Goal: Transaction & Acquisition: Book appointment/travel/reservation

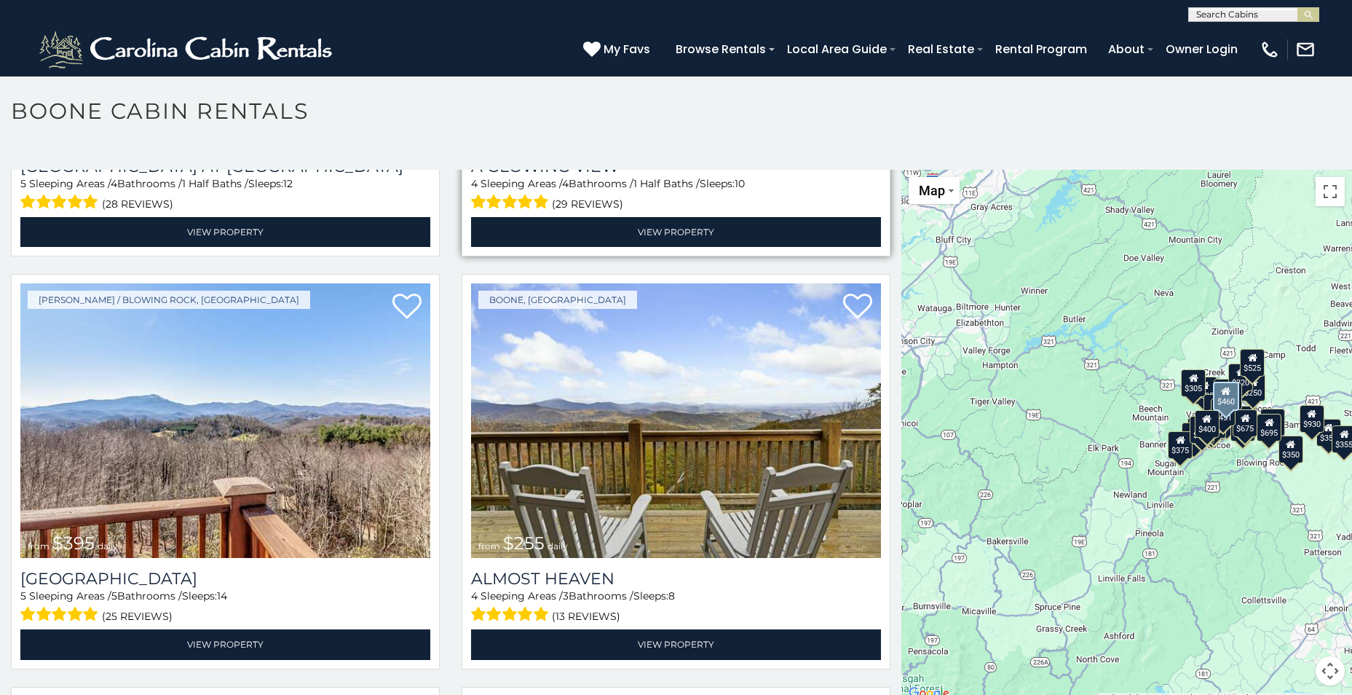
scroll to position [2840, 0]
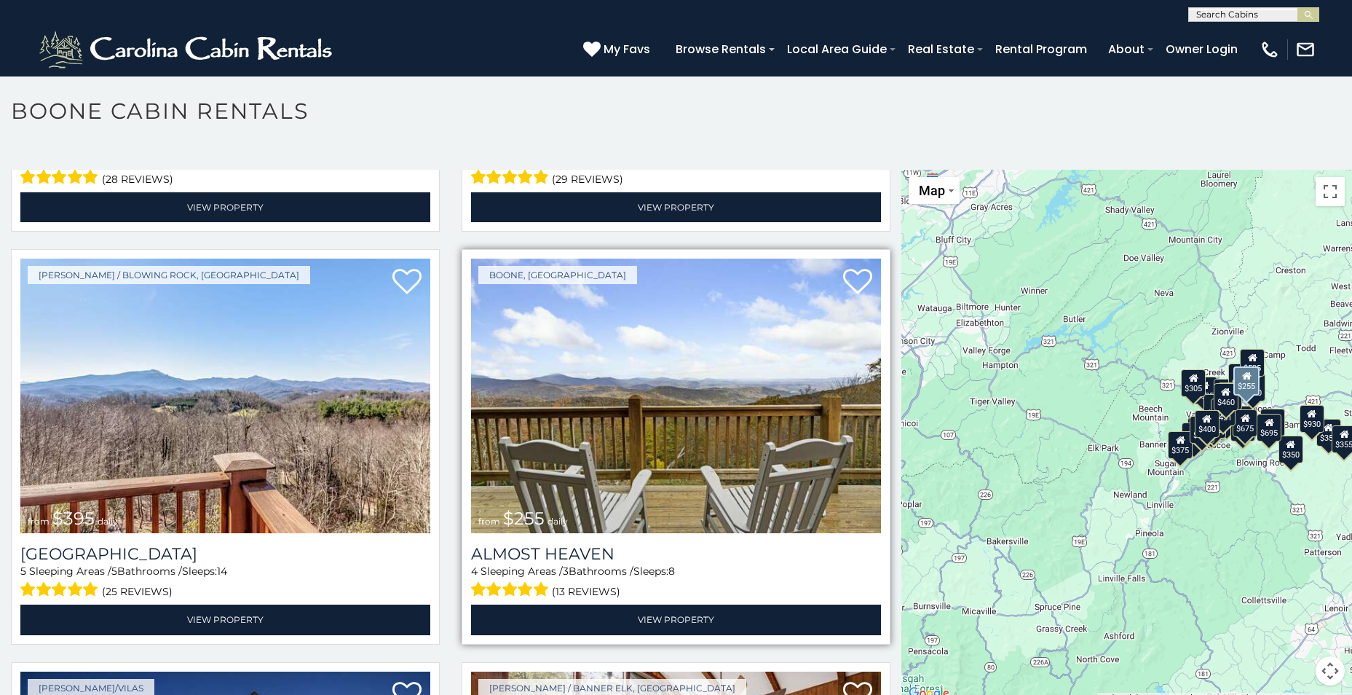
click at [743, 408] on img at bounding box center [676, 396] width 410 height 275
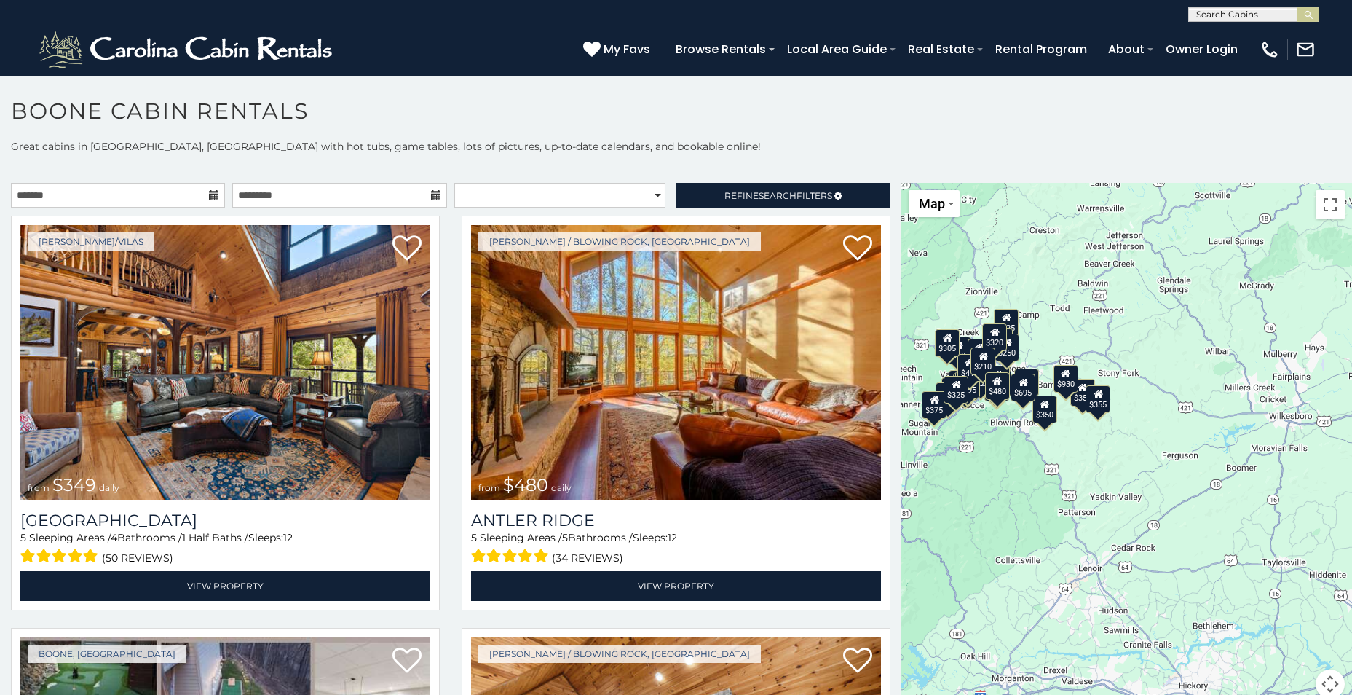
drag, startPoint x: 1138, startPoint y: 275, endPoint x: 890, endPoint y: 222, distance: 253.3
click at [890, 183] on main "**********" at bounding box center [676, 183] width 1352 height 0
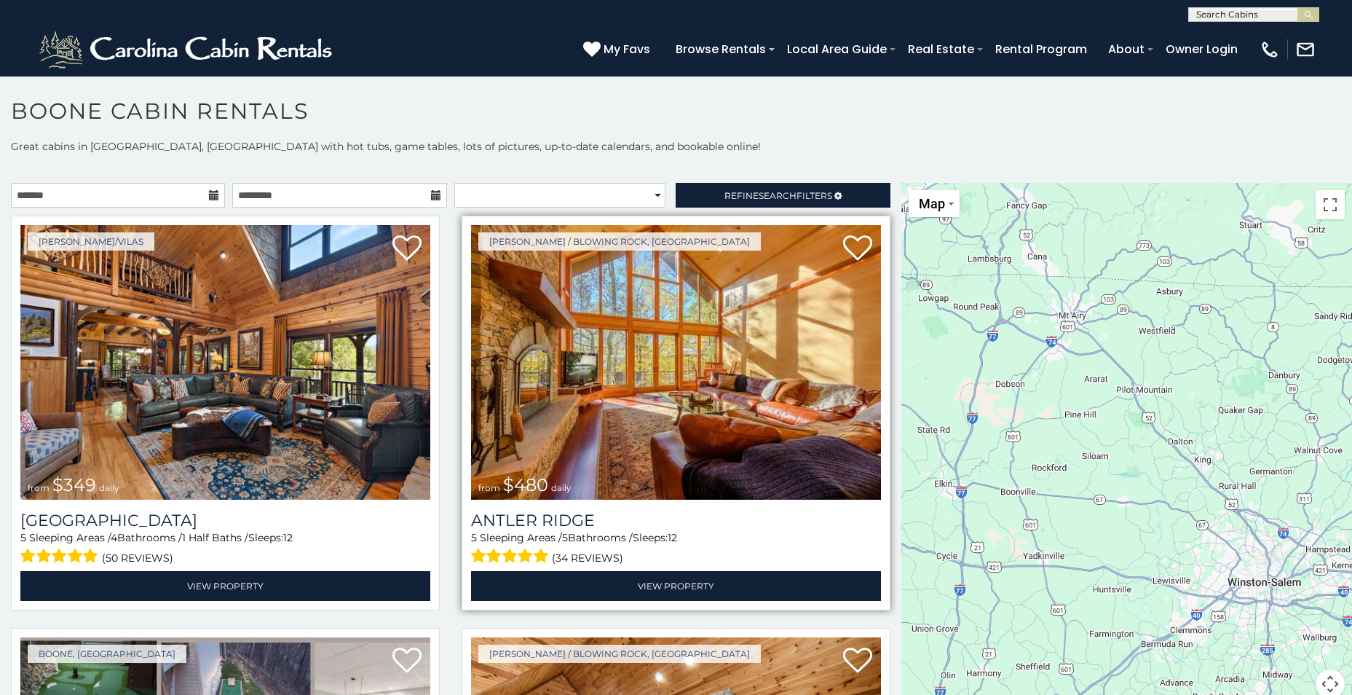
drag, startPoint x: 1226, startPoint y: 358, endPoint x: 712, endPoint y: 490, distance: 531.0
click at [712, 183] on main "**********" at bounding box center [676, 183] width 1352 height 0
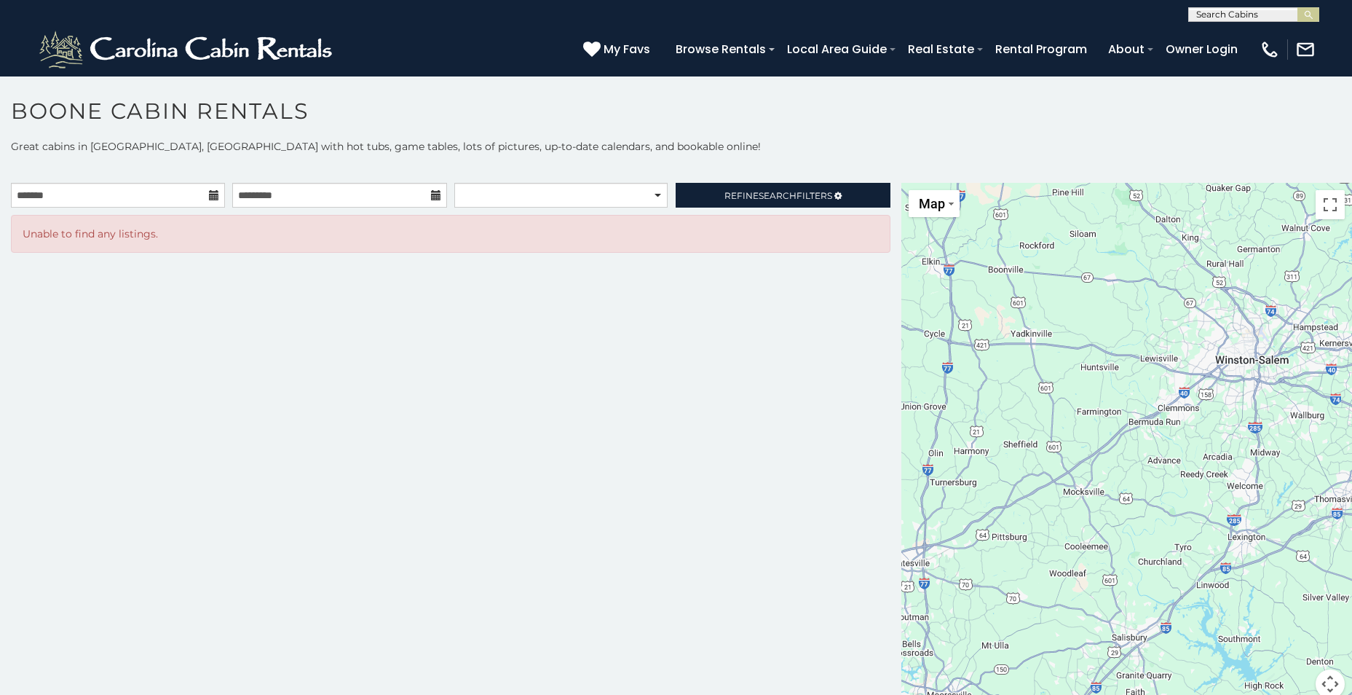
drag, startPoint x: 1192, startPoint y: 385, endPoint x: 1178, endPoint y: 164, distance: 221.8
click at [1178, 164] on div "**********" at bounding box center [676, 427] width 1352 height 577
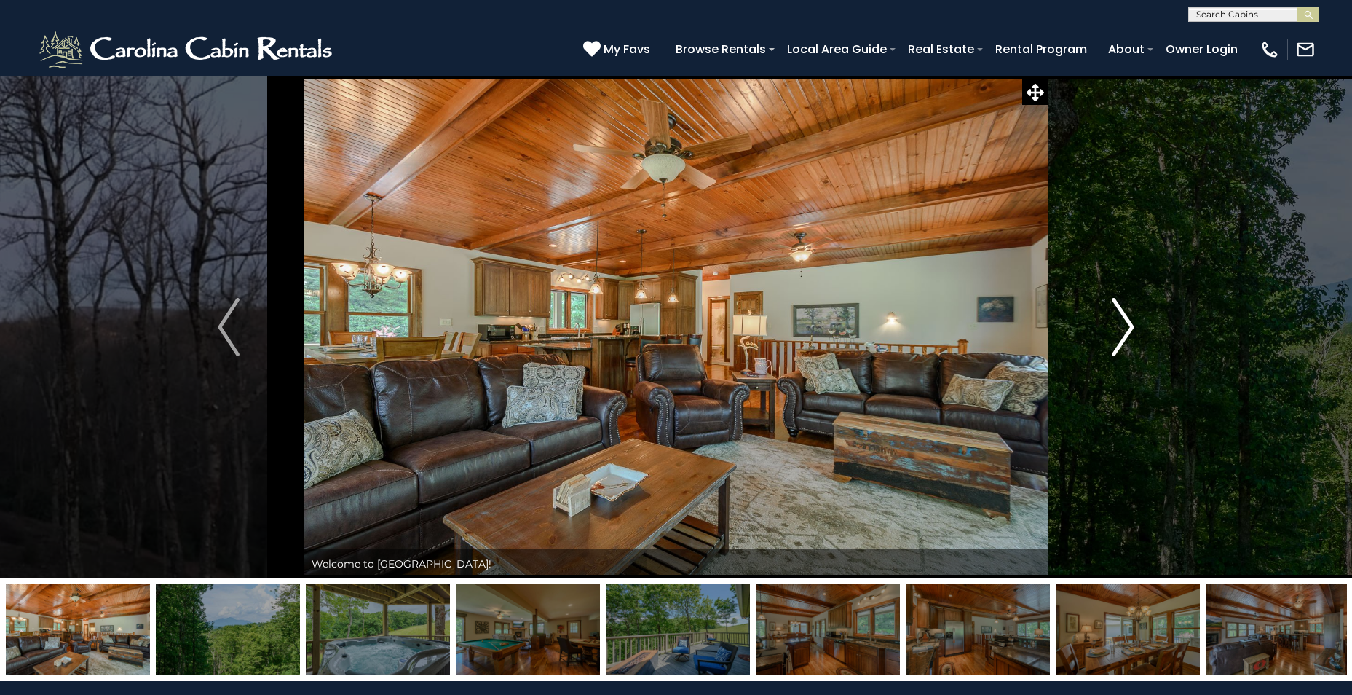
click at [1129, 324] on img "Next" at bounding box center [1124, 327] width 22 height 58
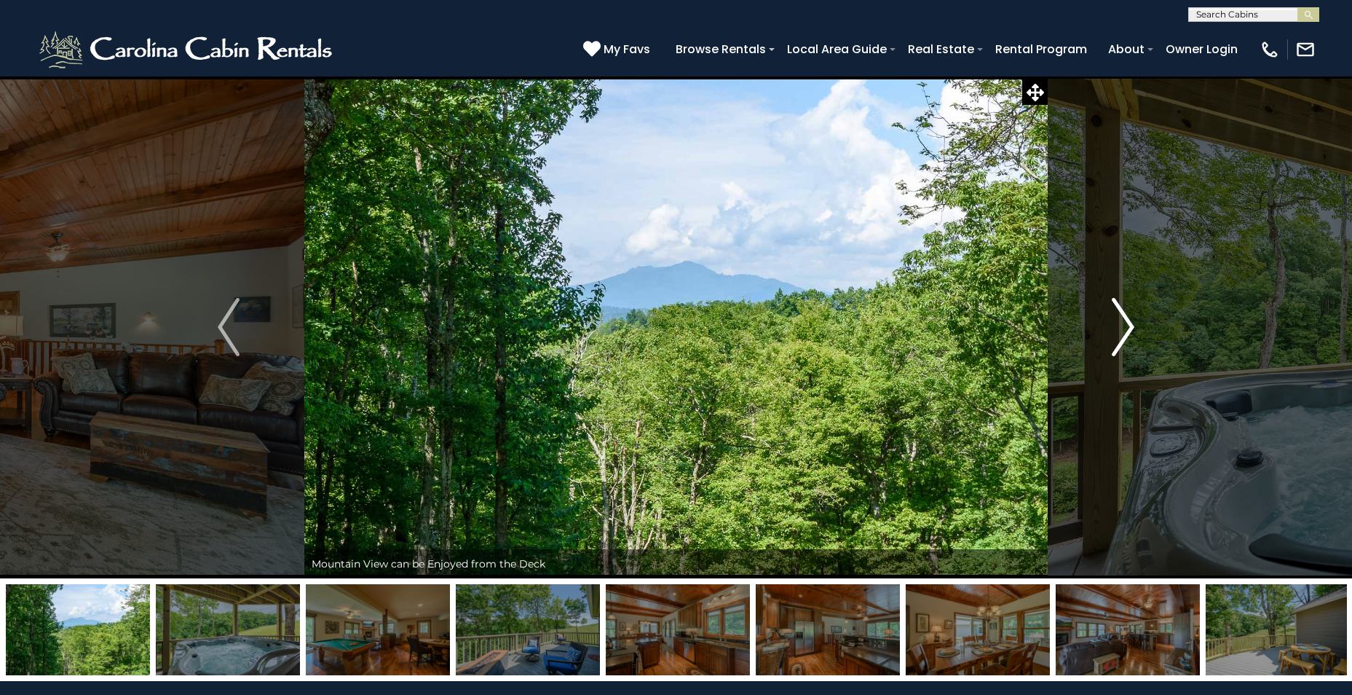
click at [1129, 324] on img "Next" at bounding box center [1124, 327] width 22 height 58
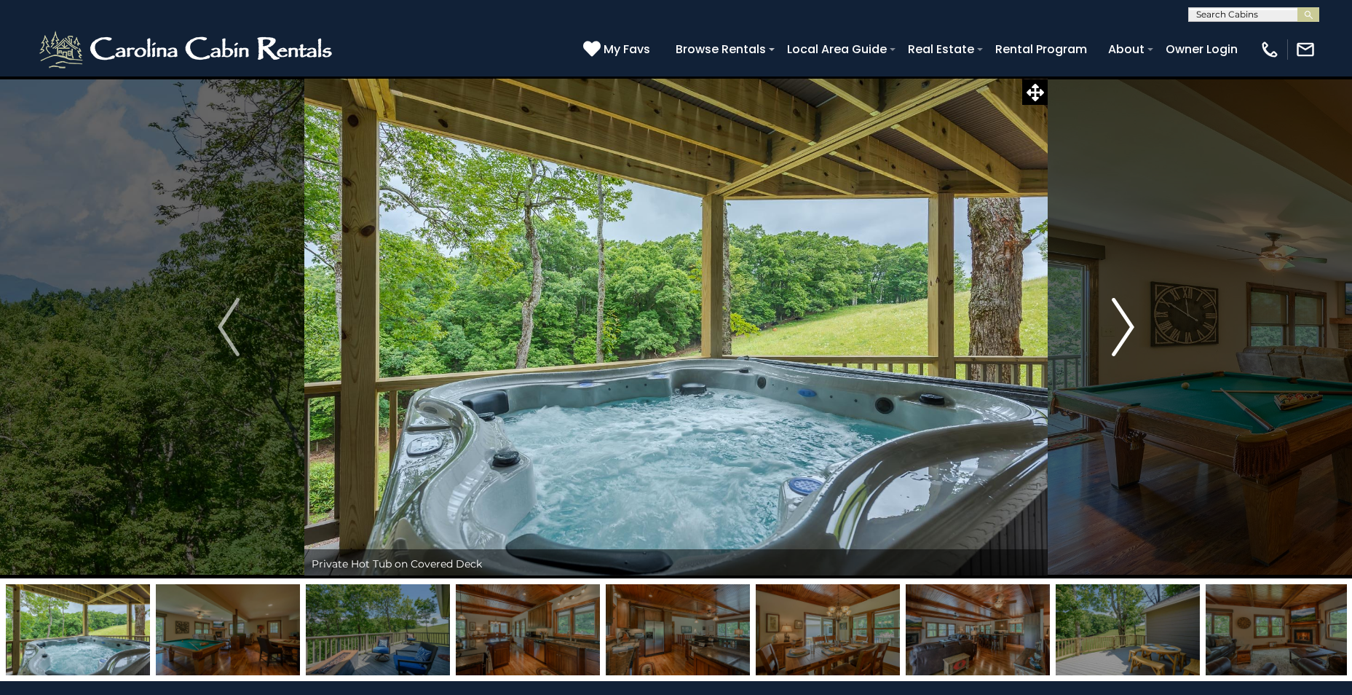
click at [1129, 324] on img "Next" at bounding box center [1124, 327] width 22 height 58
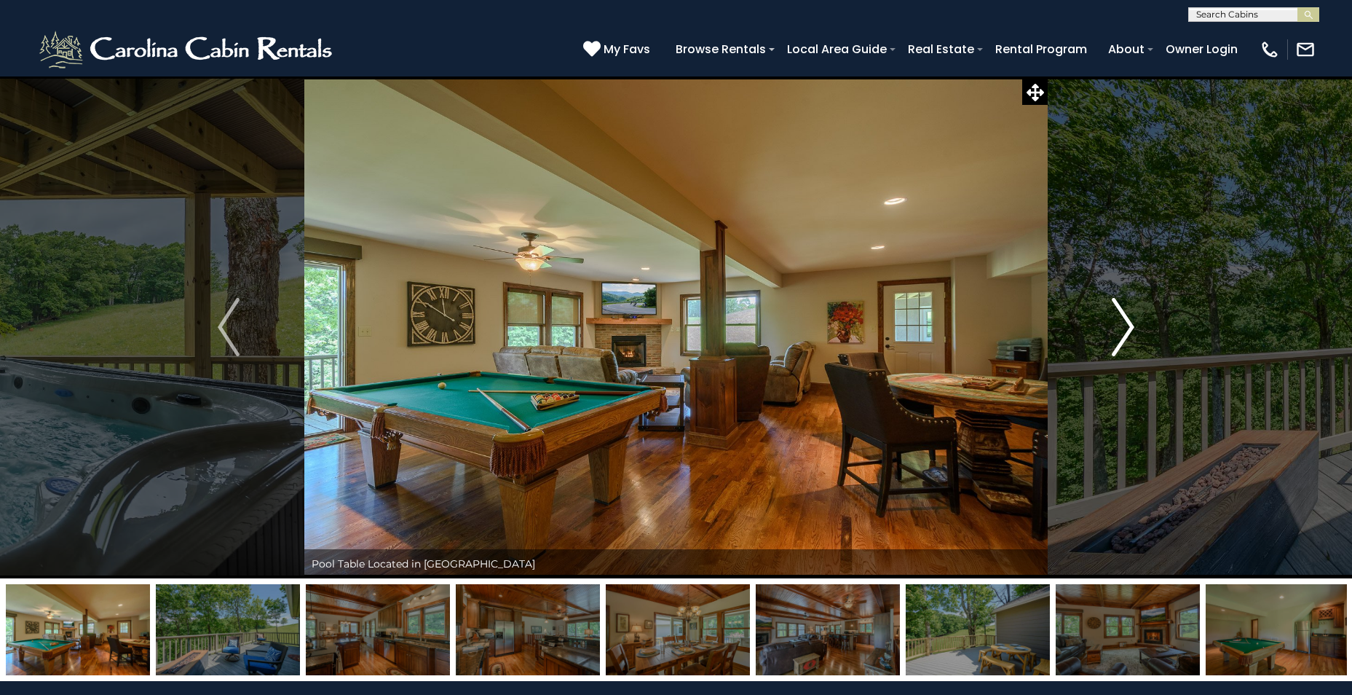
click at [1129, 324] on img "Next" at bounding box center [1124, 327] width 22 height 58
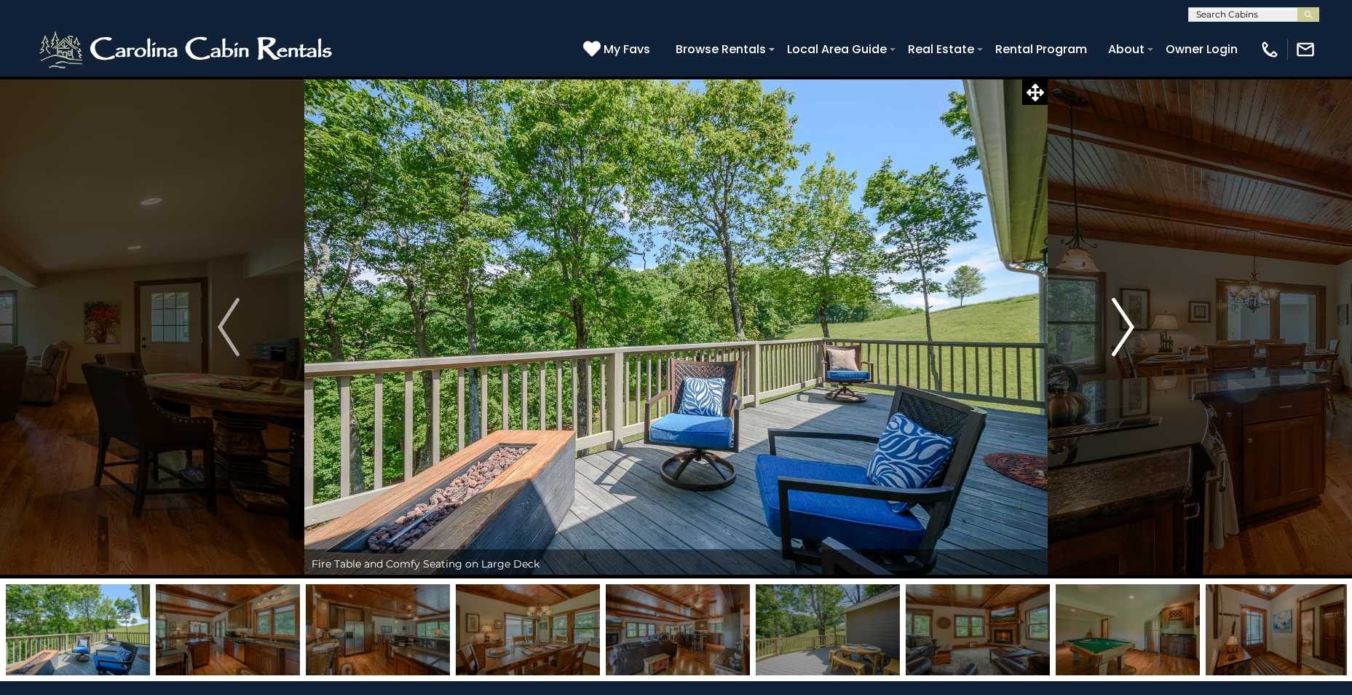
click at [1129, 324] on img "Next" at bounding box center [1124, 327] width 22 height 58
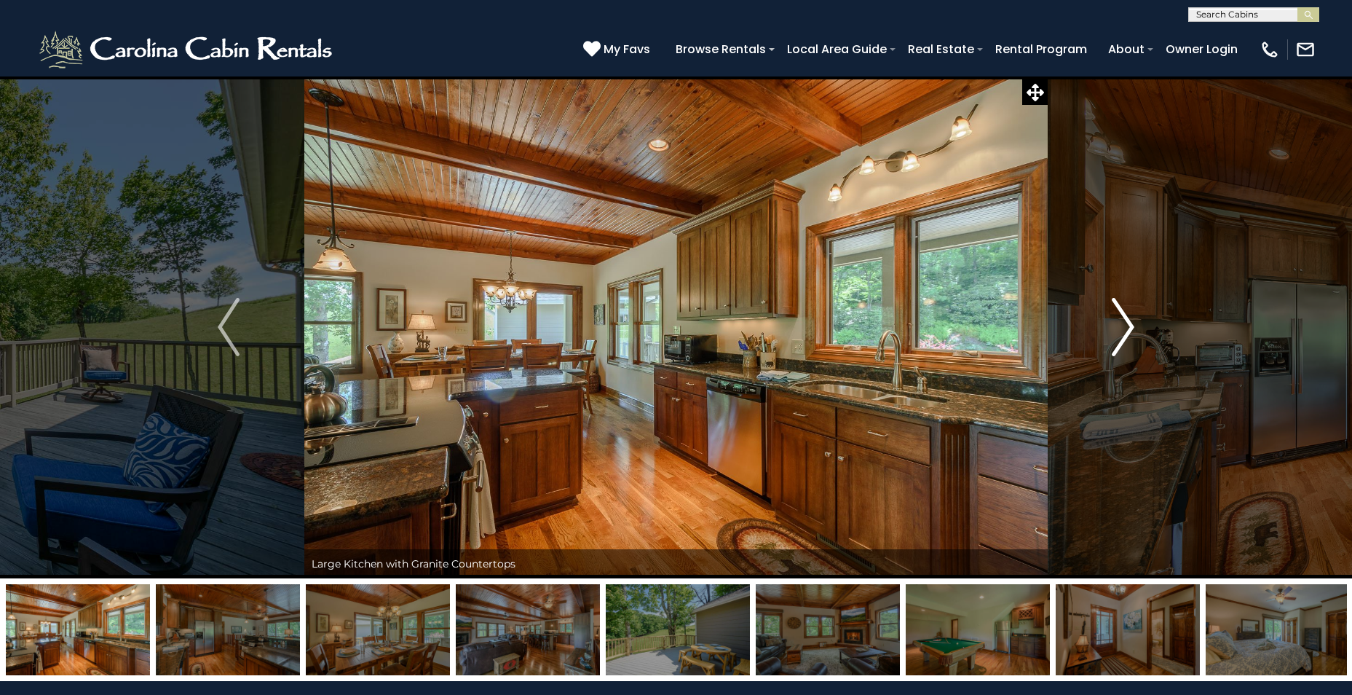
click at [1129, 324] on img "Next" at bounding box center [1124, 327] width 22 height 58
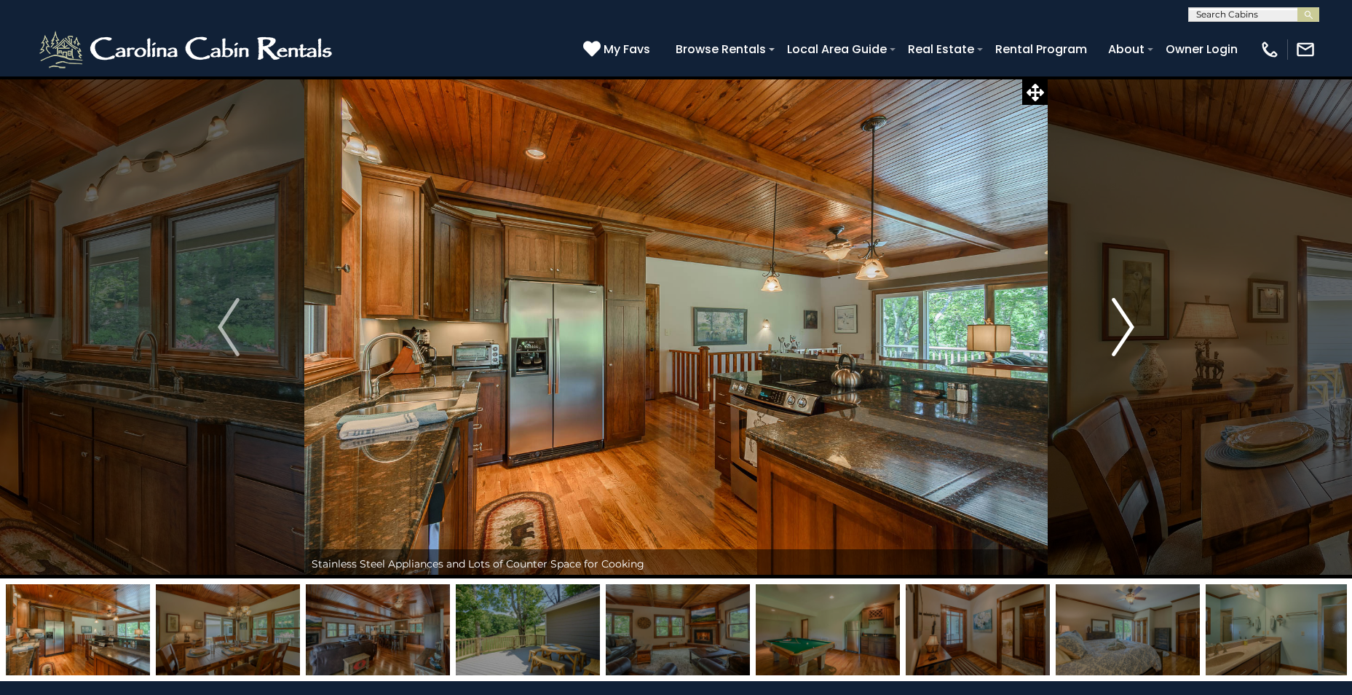
click at [1129, 324] on img "Next" at bounding box center [1124, 327] width 22 height 58
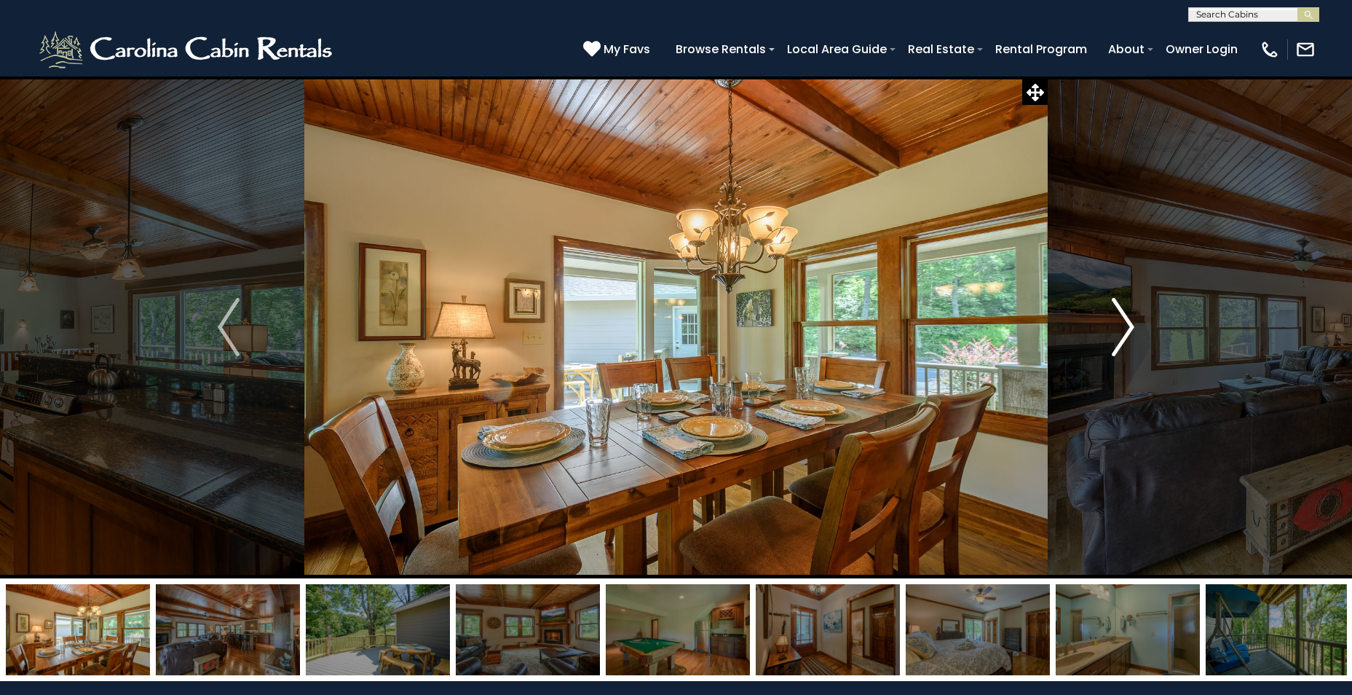
click at [1129, 324] on img "Next" at bounding box center [1124, 327] width 22 height 58
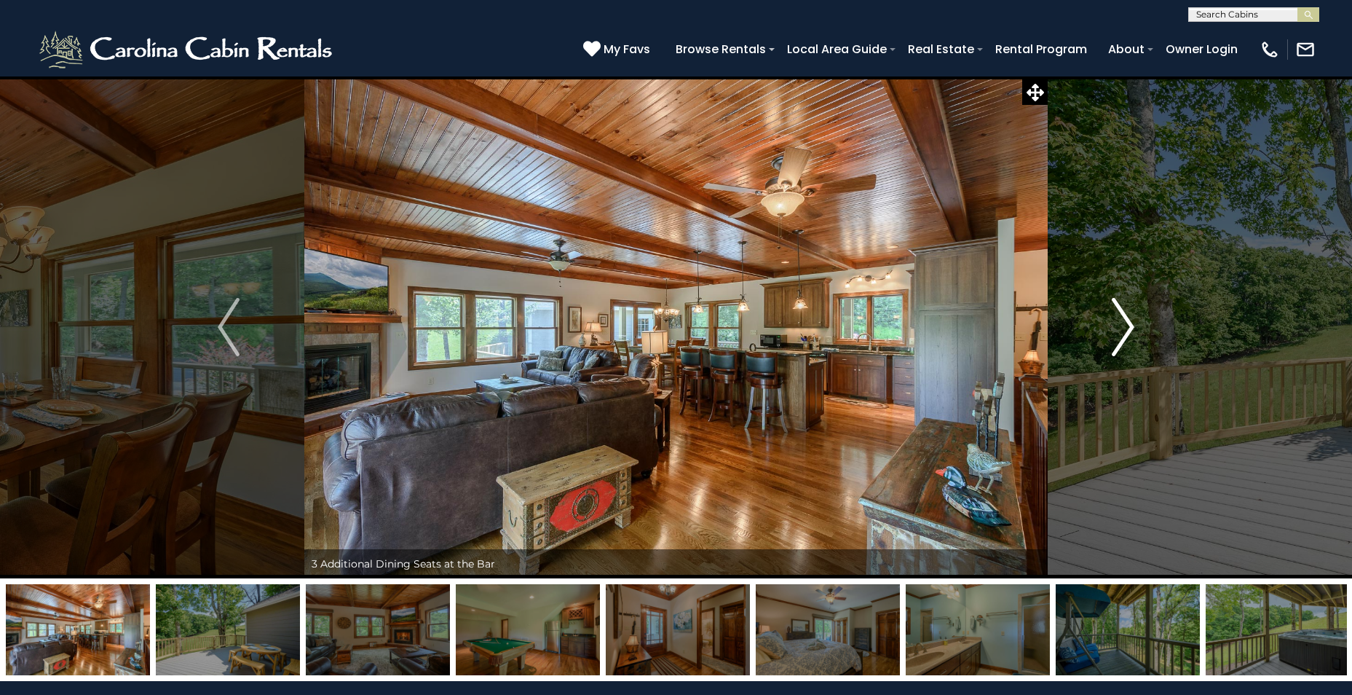
click at [1129, 324] on img "Next" at bounding box center [1124, 327] width 22 height 58
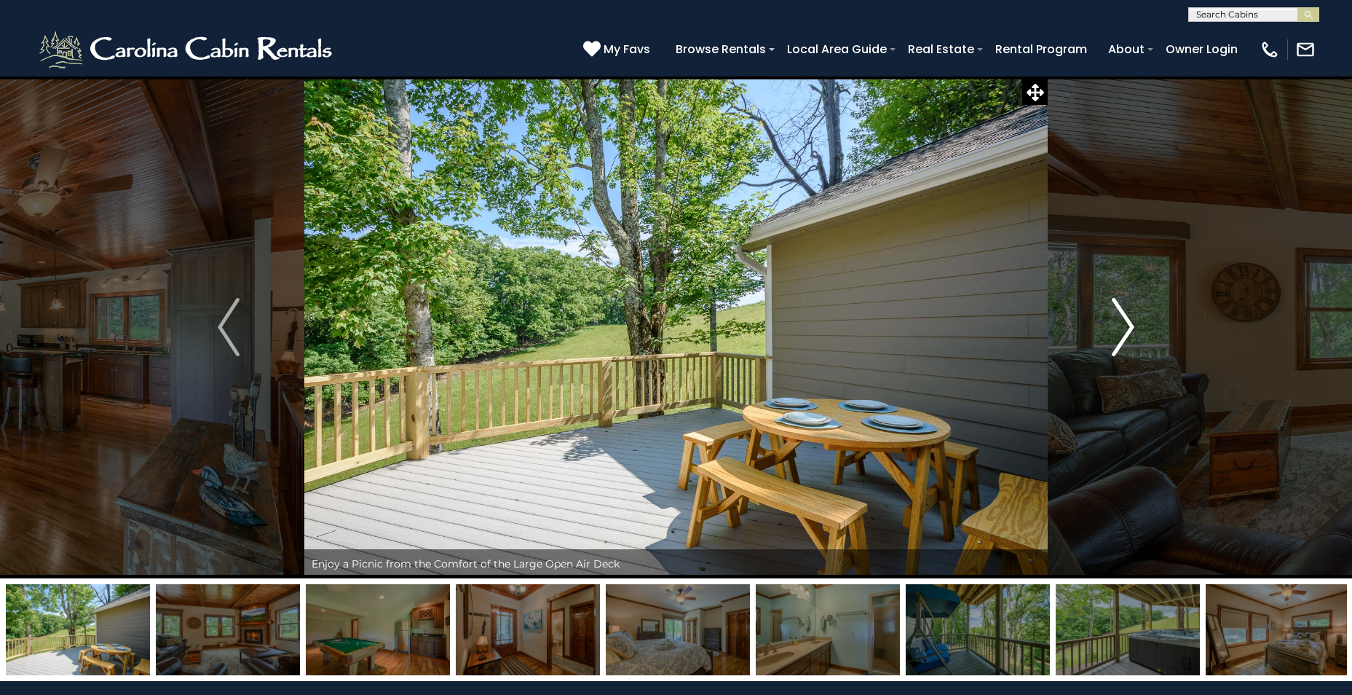
click at [1129, 324] on img "Next" at bounding box center [1124, 327] width 22 height 58
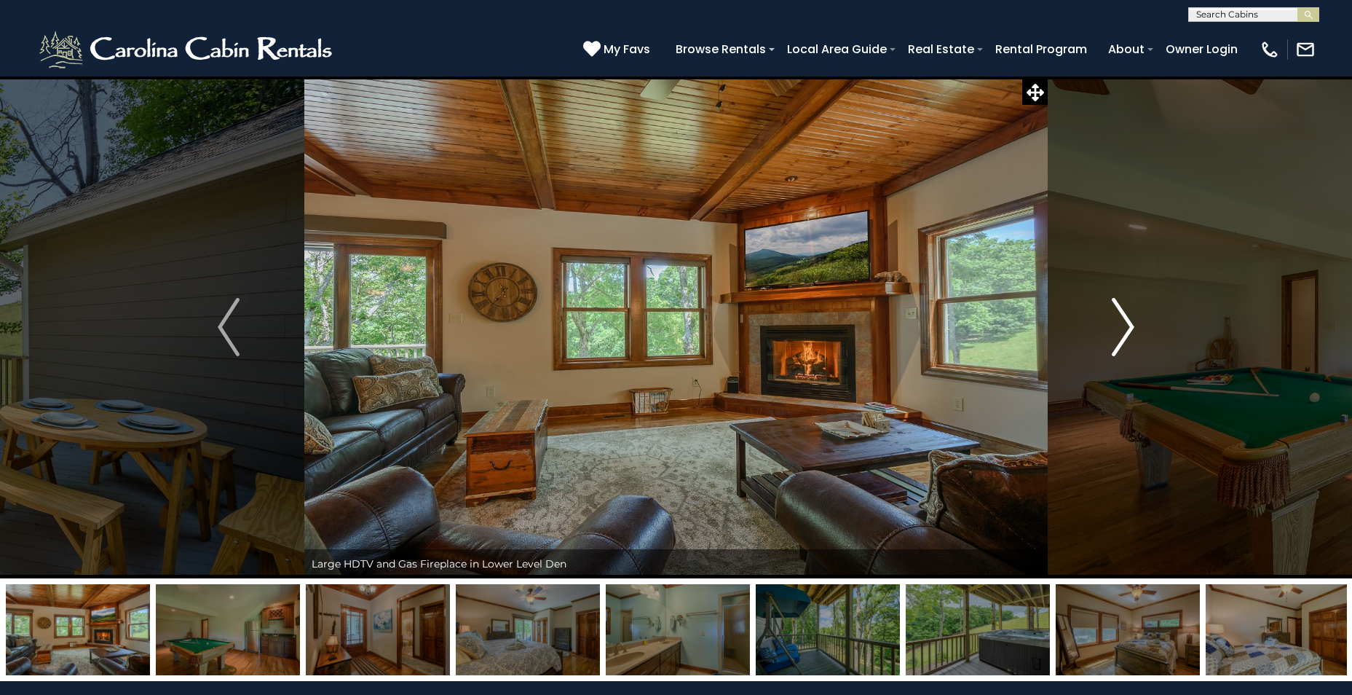
click at [1129, 324] on img "Next" at bounding box center [1124, 327] width 22 height 58
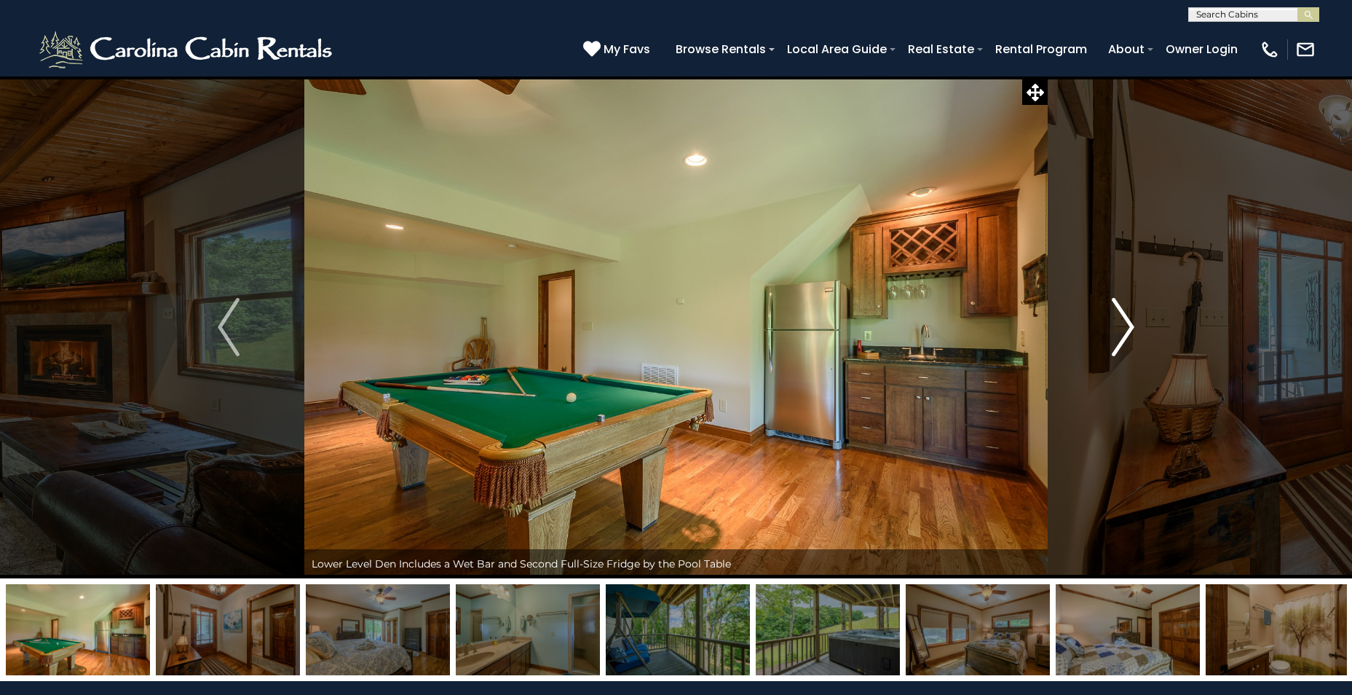
click at [1129, 324] on img "Next" at bounding box center [1124, 327] width 22 height 58
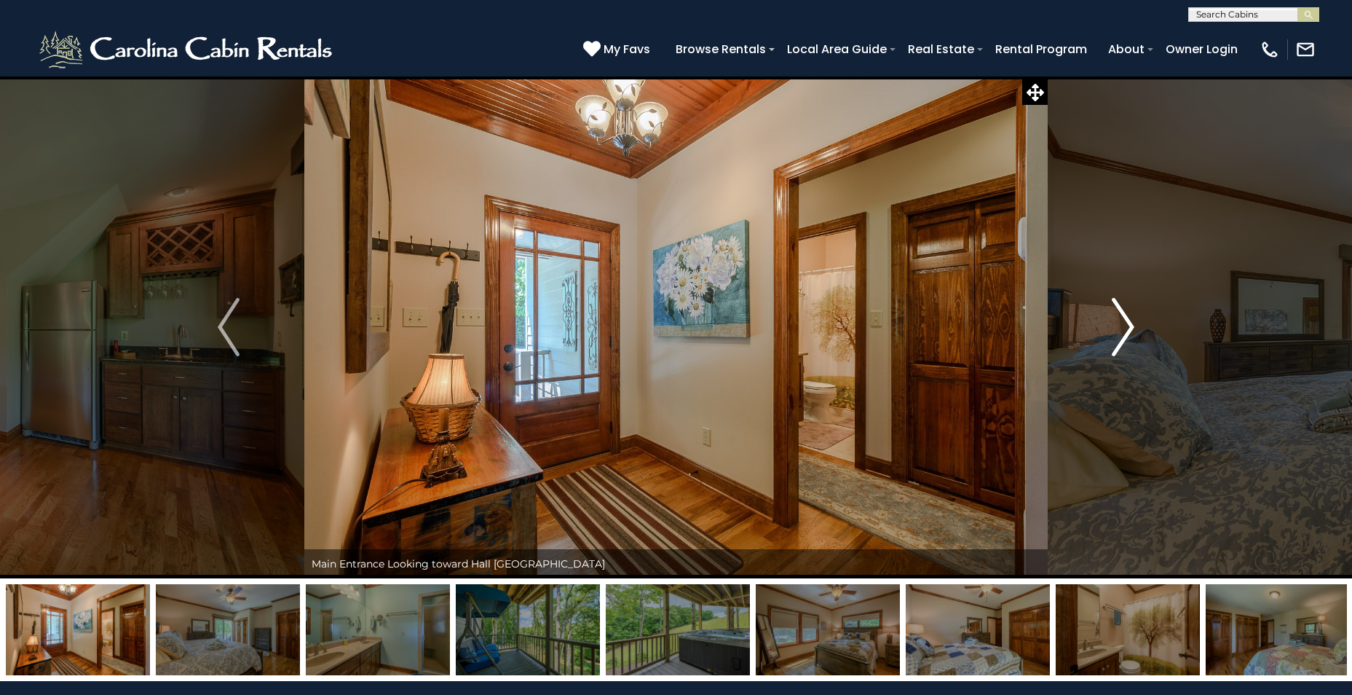
click at [1130, 324] on img "Next" at bounding box center [1124, 327] width 22 height 58
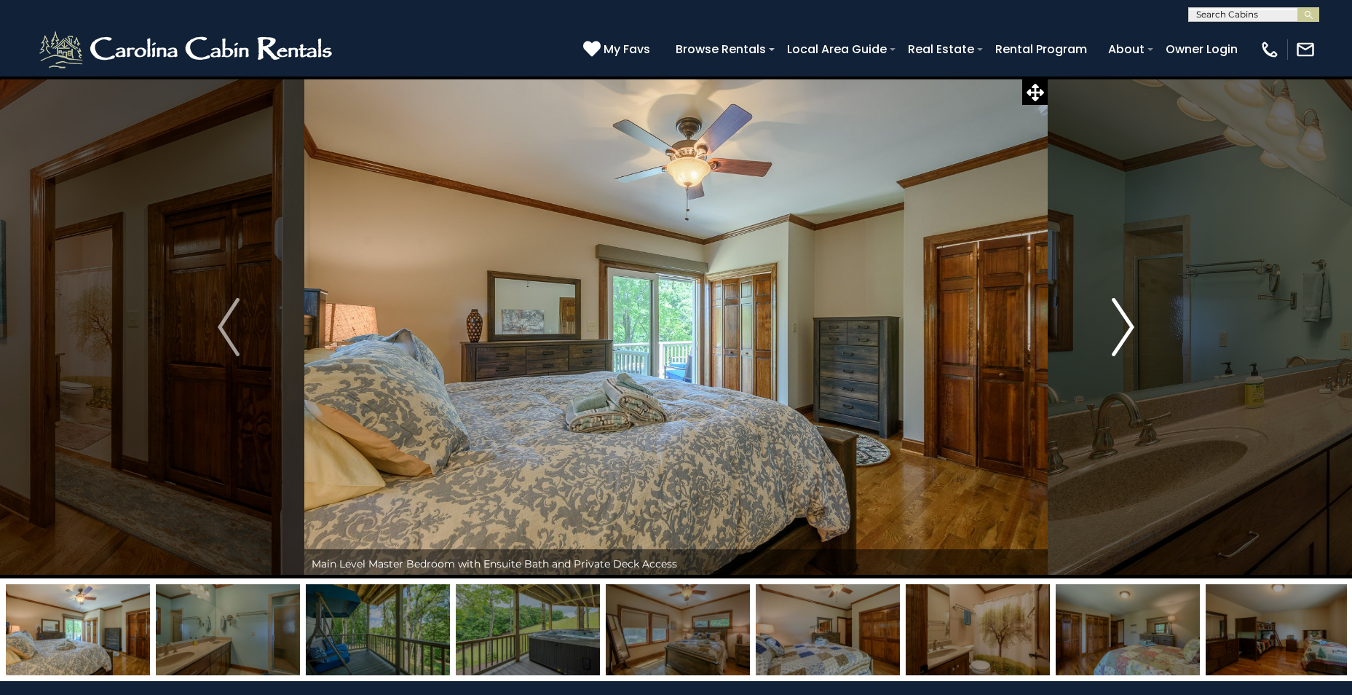
click at [1130, 324] on img "Next" at bounding box center [1124, 327] width 22 height 58
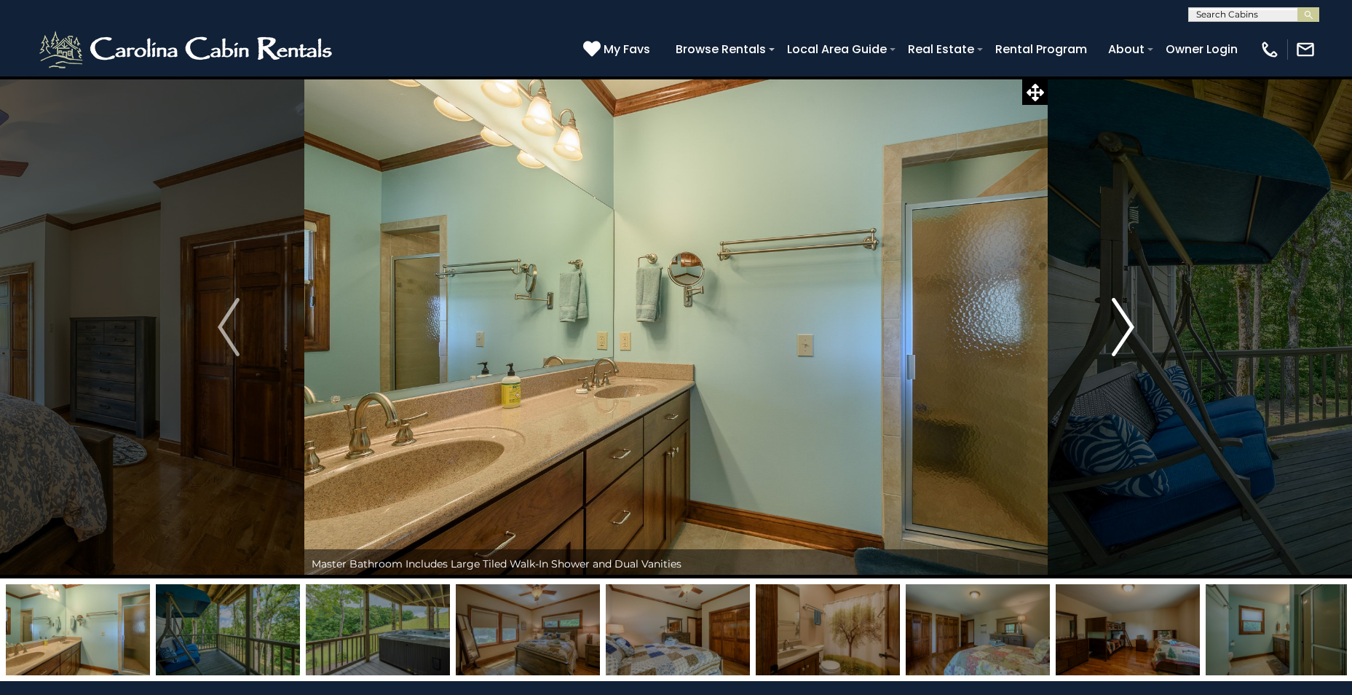
click at [1130, 324] on img "Next" at bounding box center [1124, 327] width 22 height 58
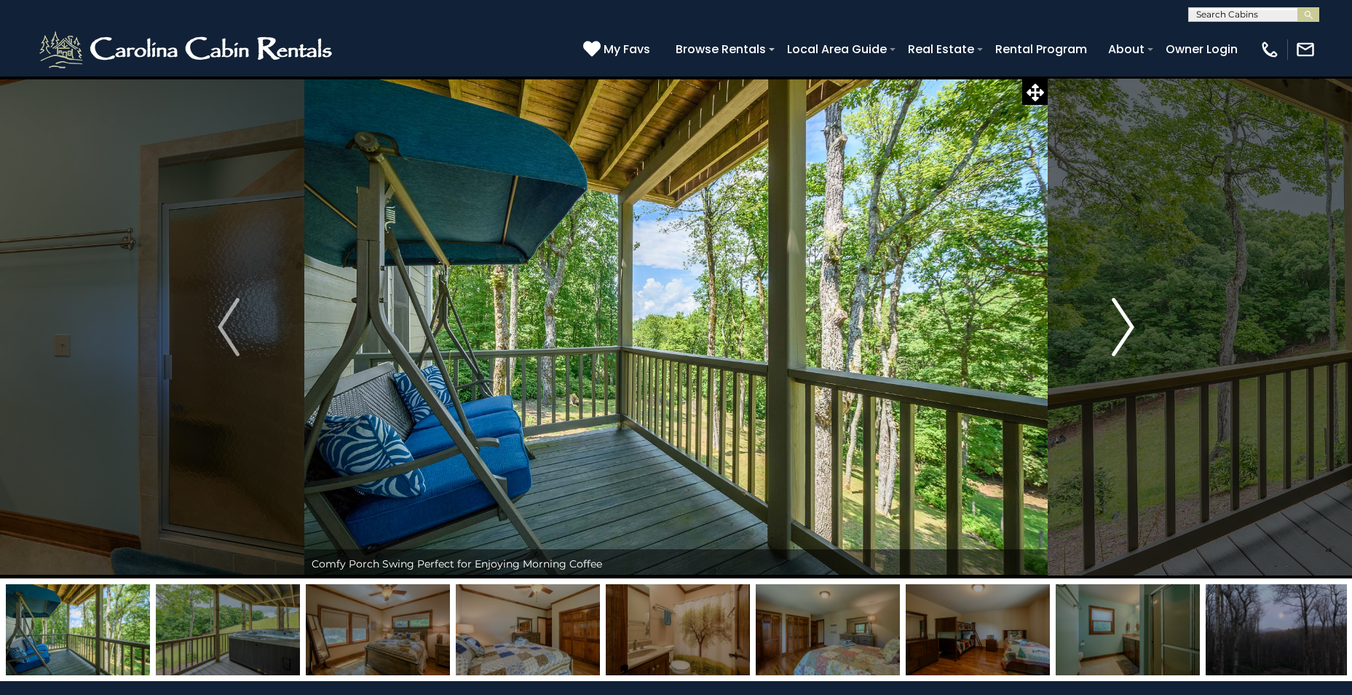
click at [1130, 324] on img "Next" at bounding box center [1124, 327] width 22 height 58
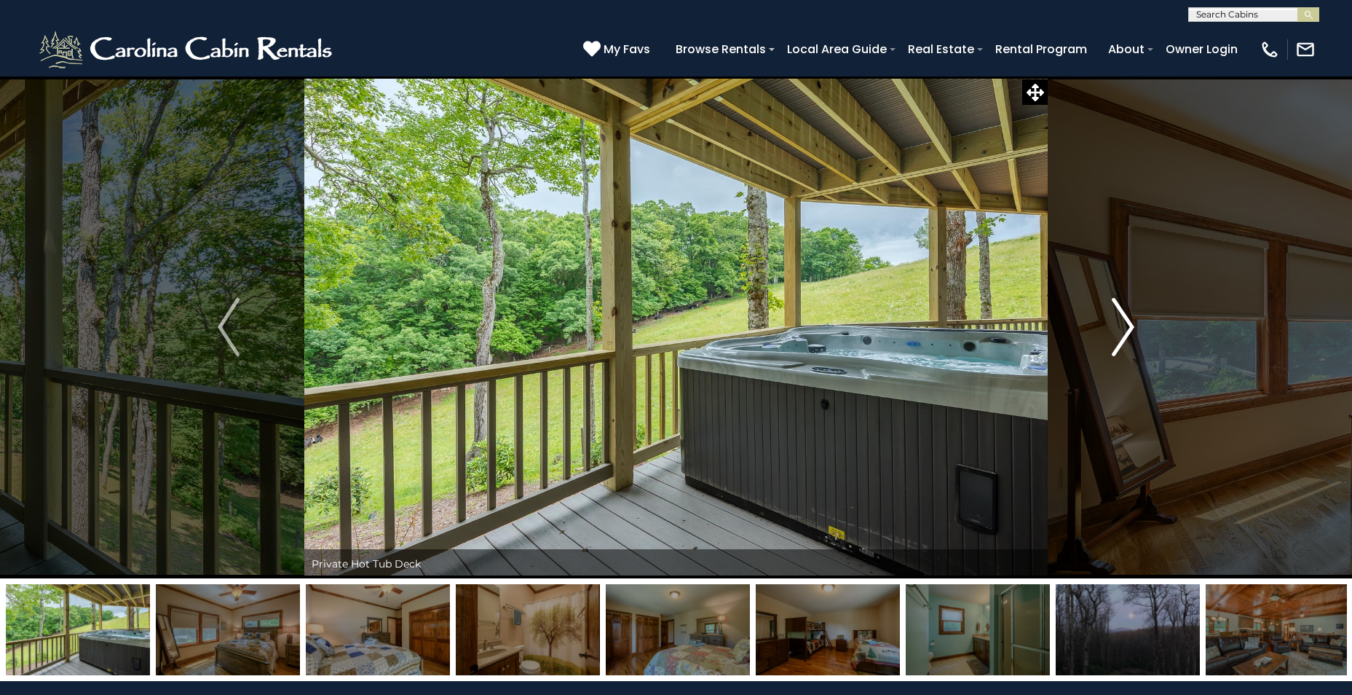
click at [1130, 324] on img "Next" at bounding box center [1124, 327] width 22 height 58
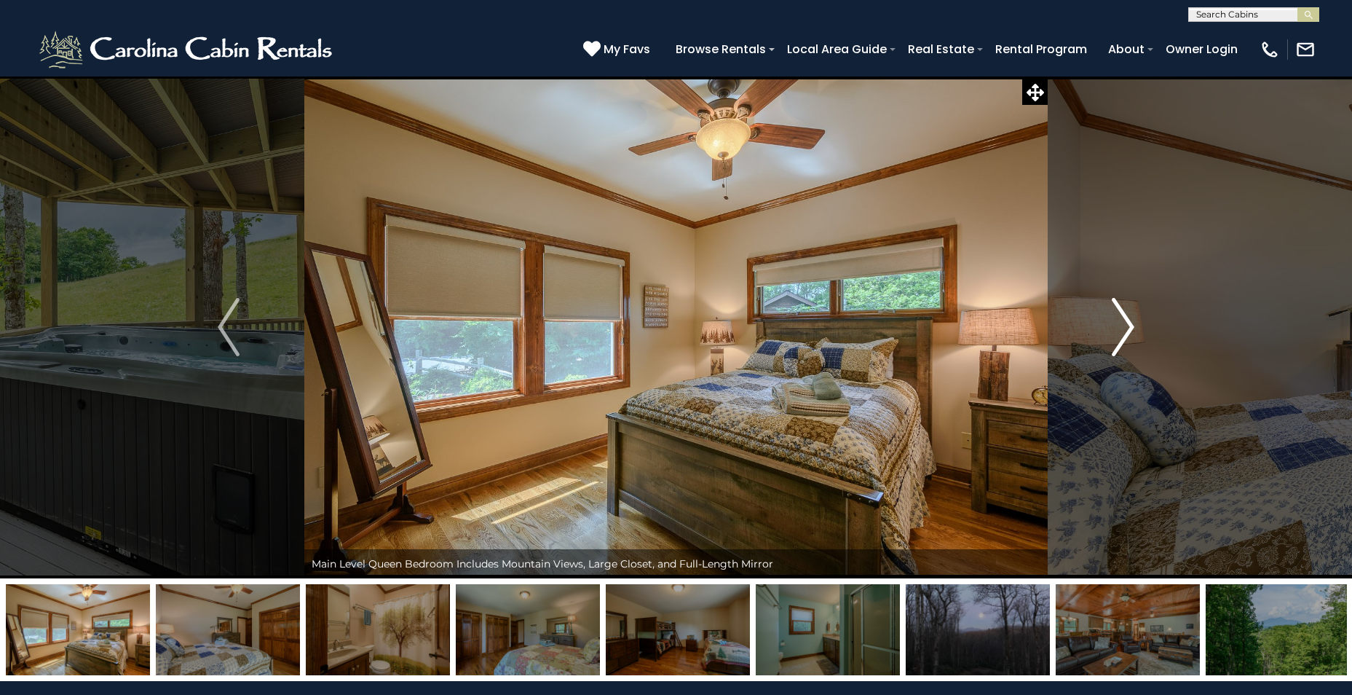
click at [1130, 324] on img "Next" at bounding box center [1124, 327] width 22 height 58
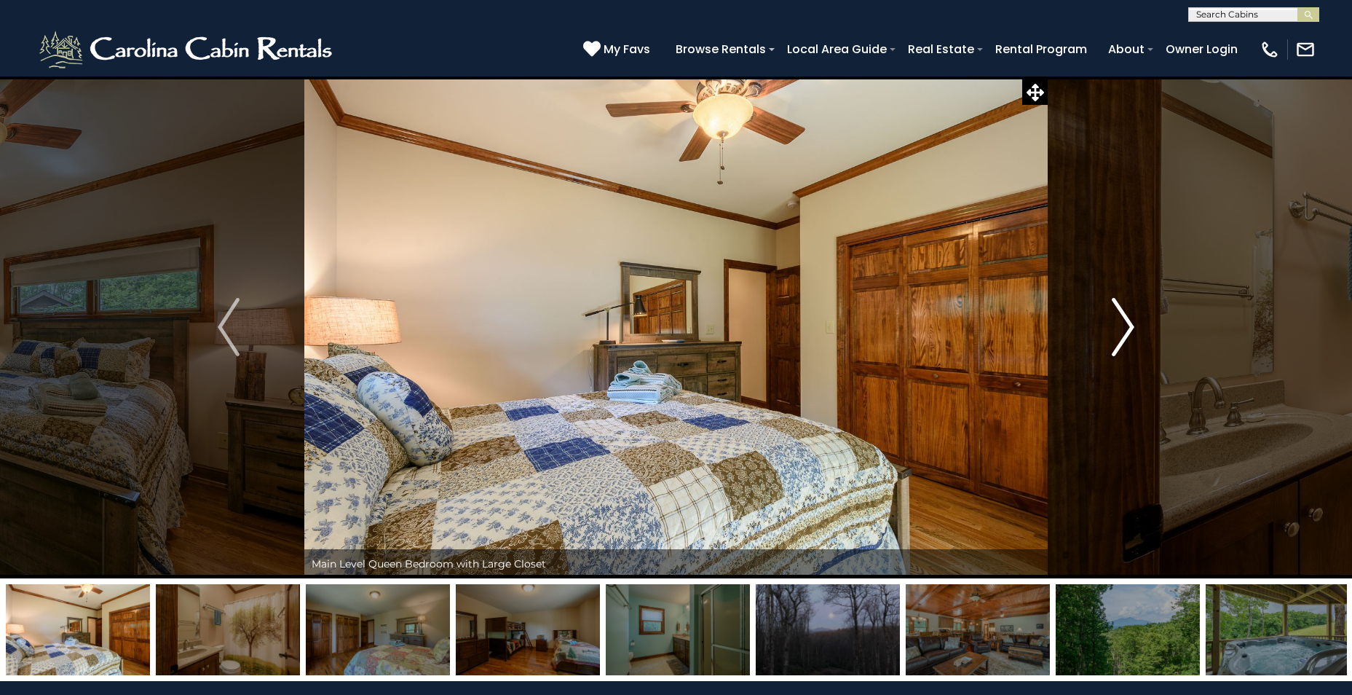
click at [1130, 324] on img "Next" at bounding box center [1124, 327] width 22 height 58
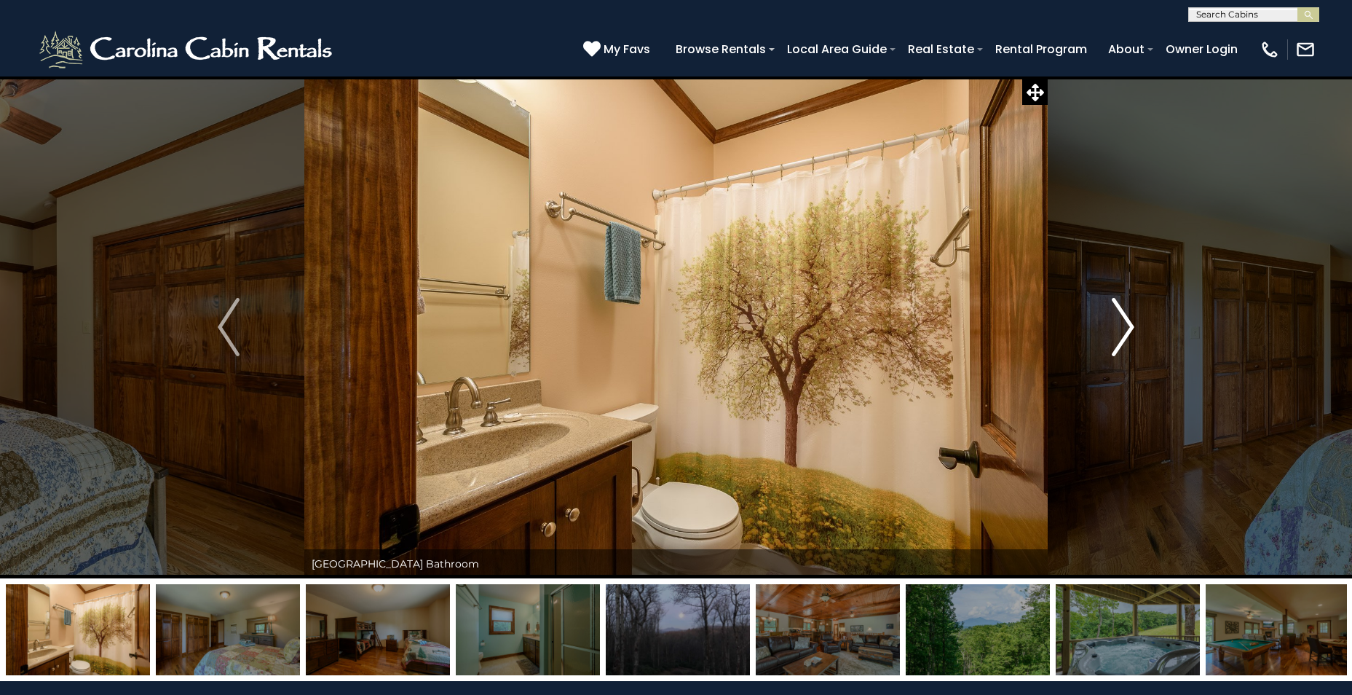
click at [1130, 324] on img "Next" at bounding box center [1124, 327] width 22 height 58
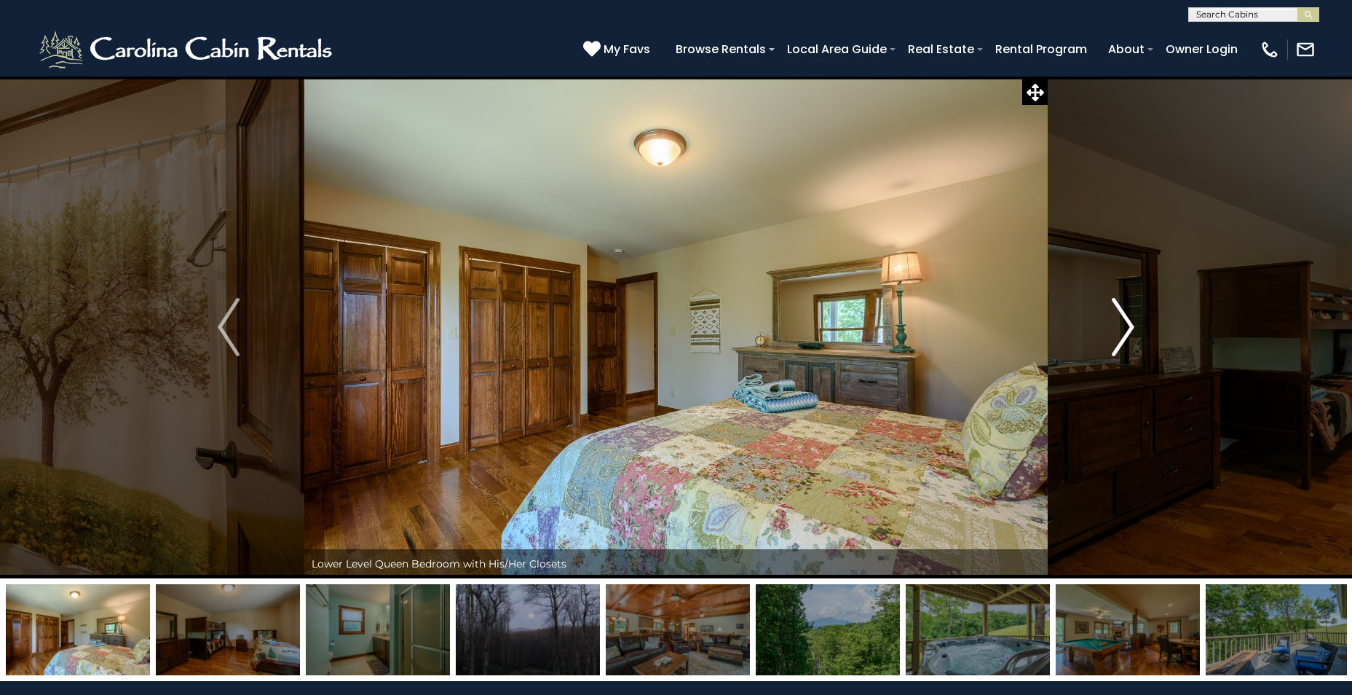
click at [1130, 324] on img "Next" at bounding box center [1124, 327] width 22 height 58
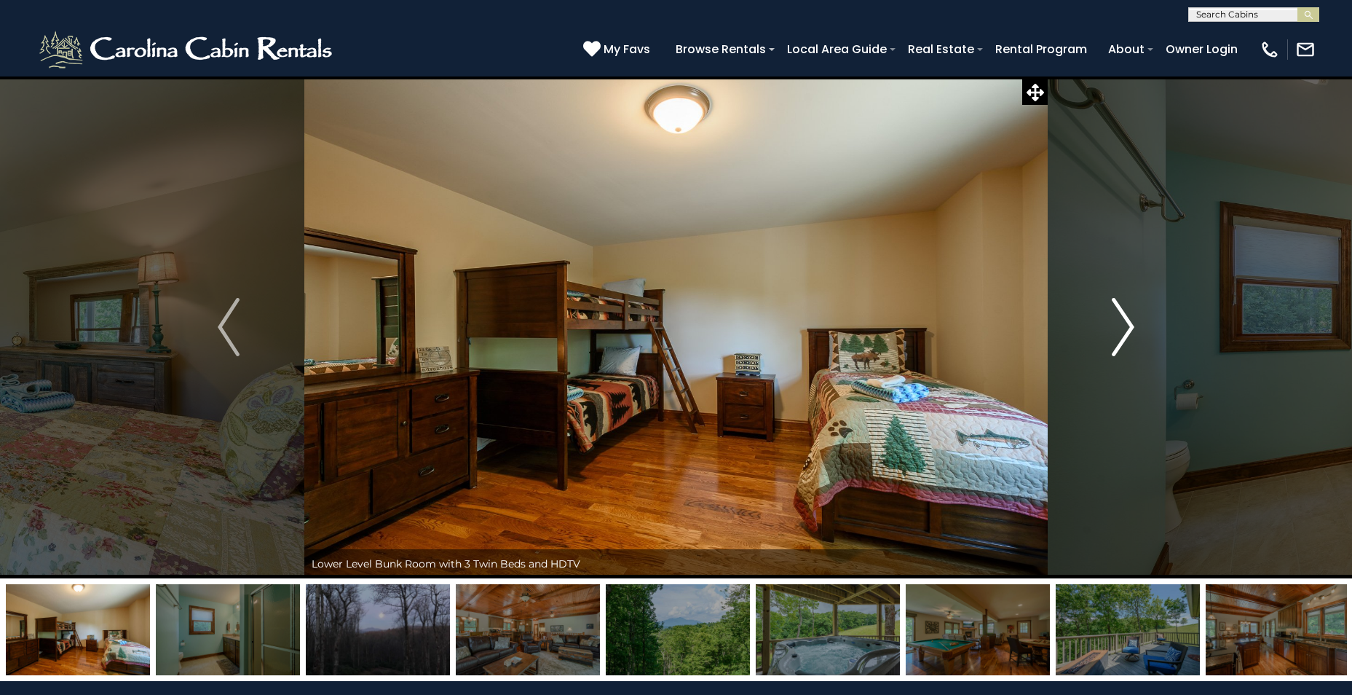
click at [1130, 324] on img "Next" at bounding box center [1124, 327] width 22 height 58
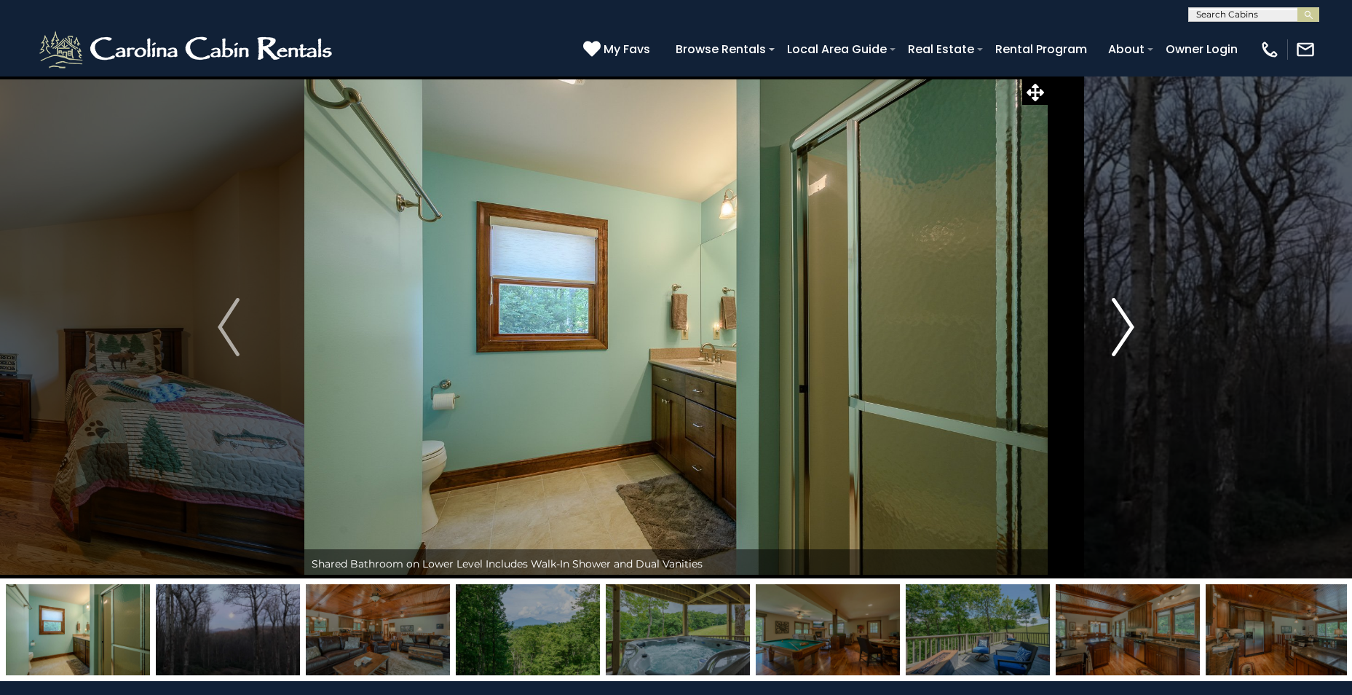
click at [1130, 324] on img "Next" at bounding box center [1124, 327] width 22 height 58
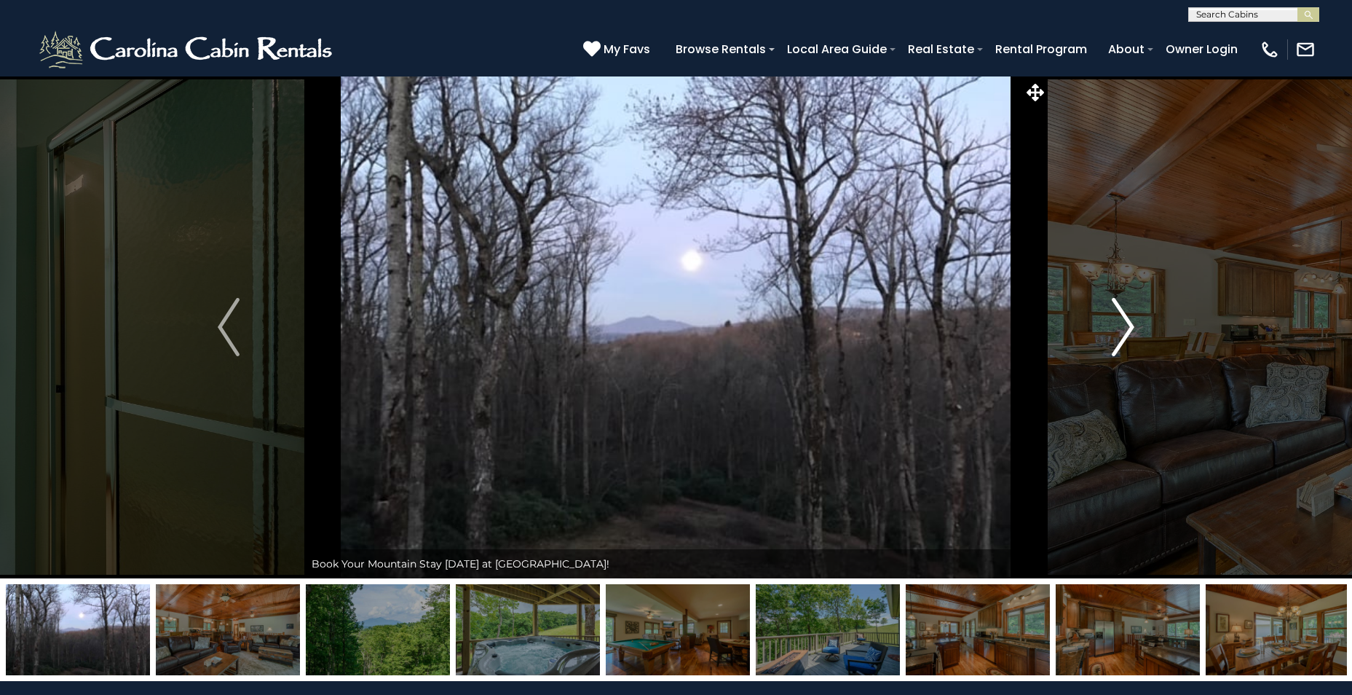
click at [1130, 324] on img "Next" at bounding box center [1124, 327] width 22 height 58
